Goal: Task Accomplishment & Management: Manage account settings

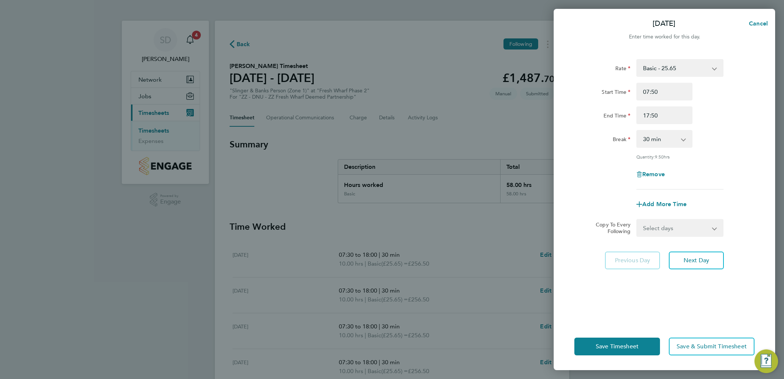
select select "30"
click at [758, 23] on span "Cancel" at bounding box center [757, 23] width 21 height 7
select select "30"
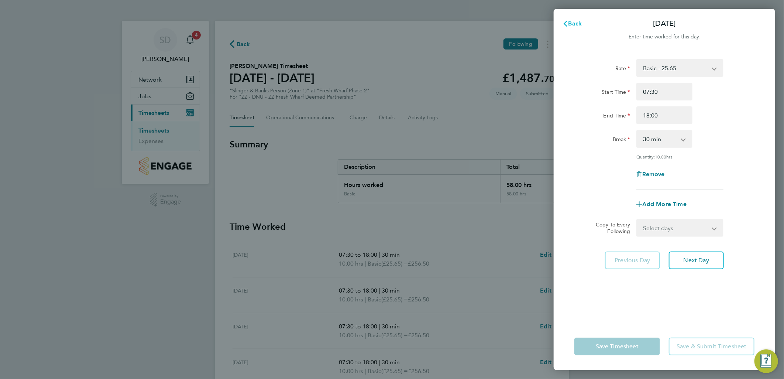
click at [569, 23] on span "Back" at bounding box center [575, 23] width 14 height 7
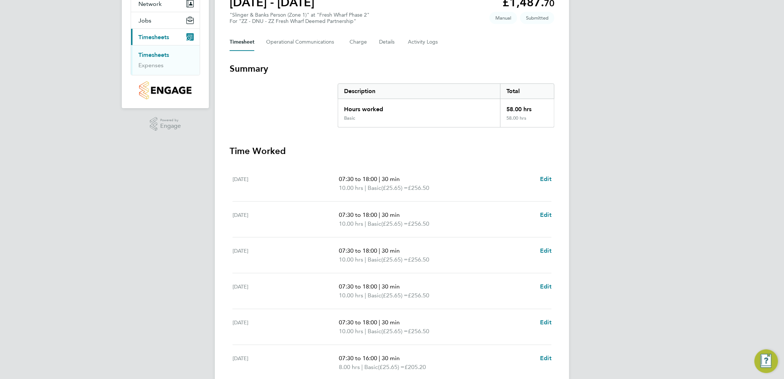
scroll to position [164, 0]
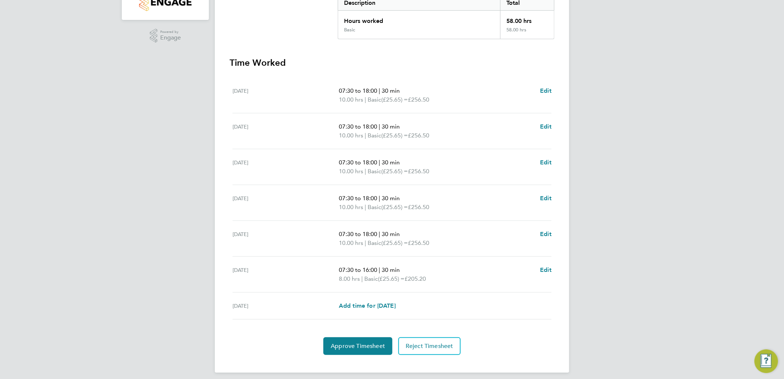
click at [531, 340] on div "Approve Timesheet Reject Timesheet" at bounding box center [392, 346] width 325 height 18
click at [374, 344] on span "Approve Timesheet" at bounding box center [358, 345] width 54 height 7
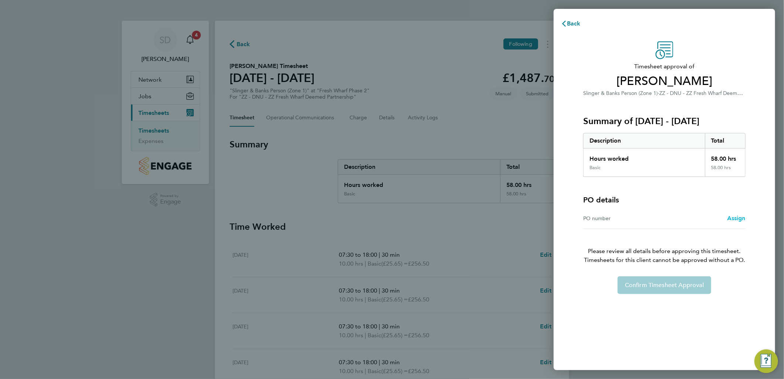
click at [740, 216] on span "Assign" at bounding box center [736, 217] width 18 height 7
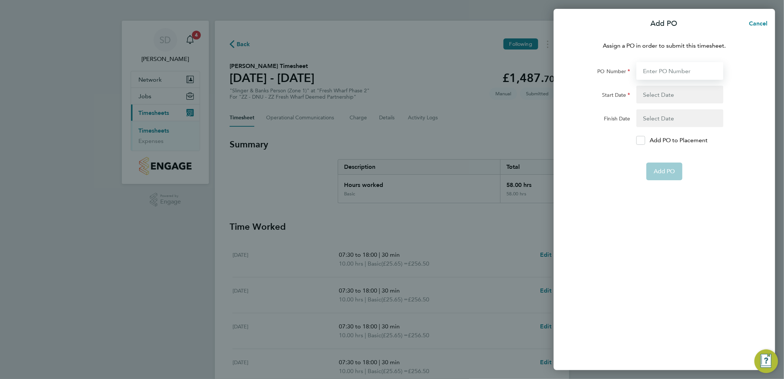
click at [666, 68] on input "PO Number" at bounding box center [679, 71] width 87 height 18
type input "H68087B"
type input "[DATE]"
click at [662, 154] on span "Add PO" at bounding box center [664, 153] width 21 height 7
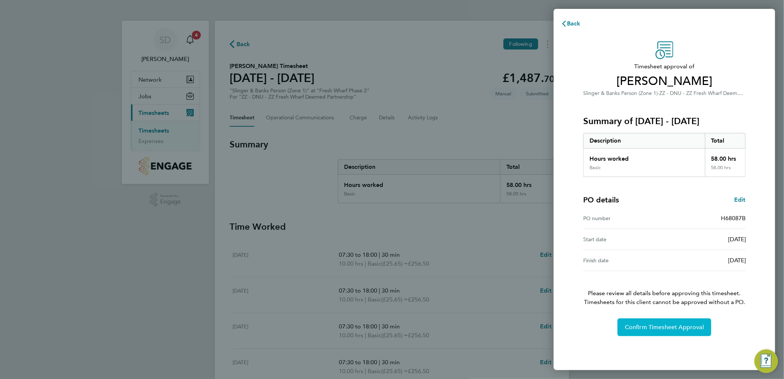
click at [671, 330] on button "Confirm Timesheet Approval" at bounding box center [664, 327] width 94 height 18
